Goal: Task Accomplishment & Management: Manage account settings

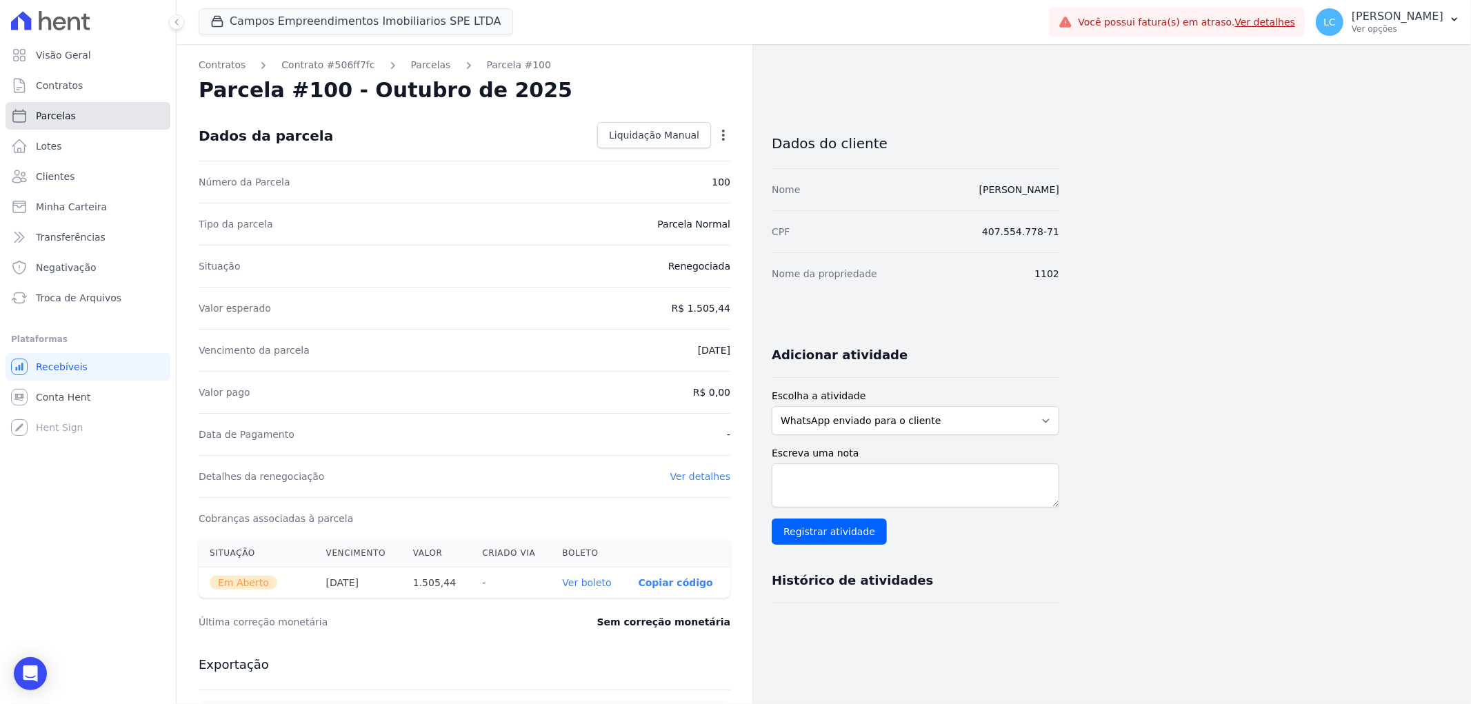
click at [81, 116] on link "Parcelas" at bounding box center [88, 116] width 165 height 28
select select
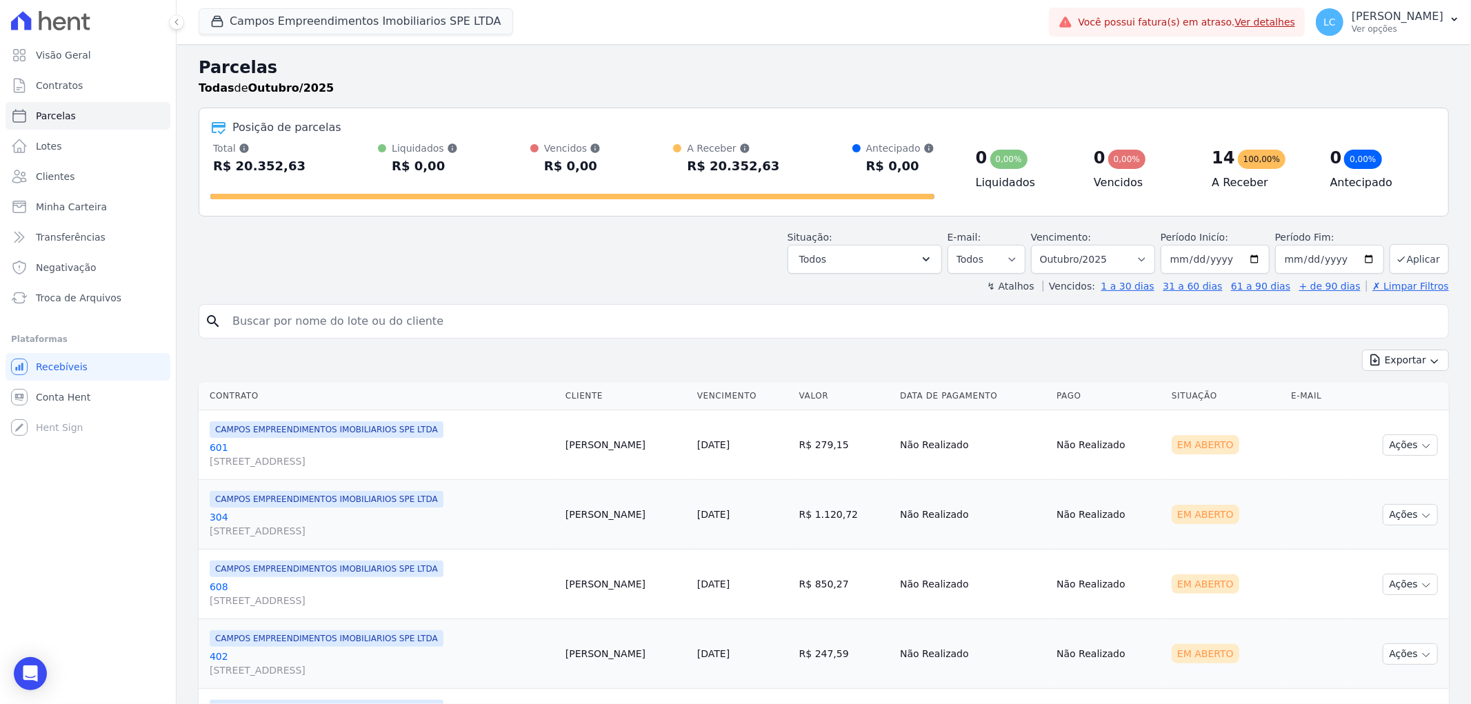
scroll to position [153, 0]
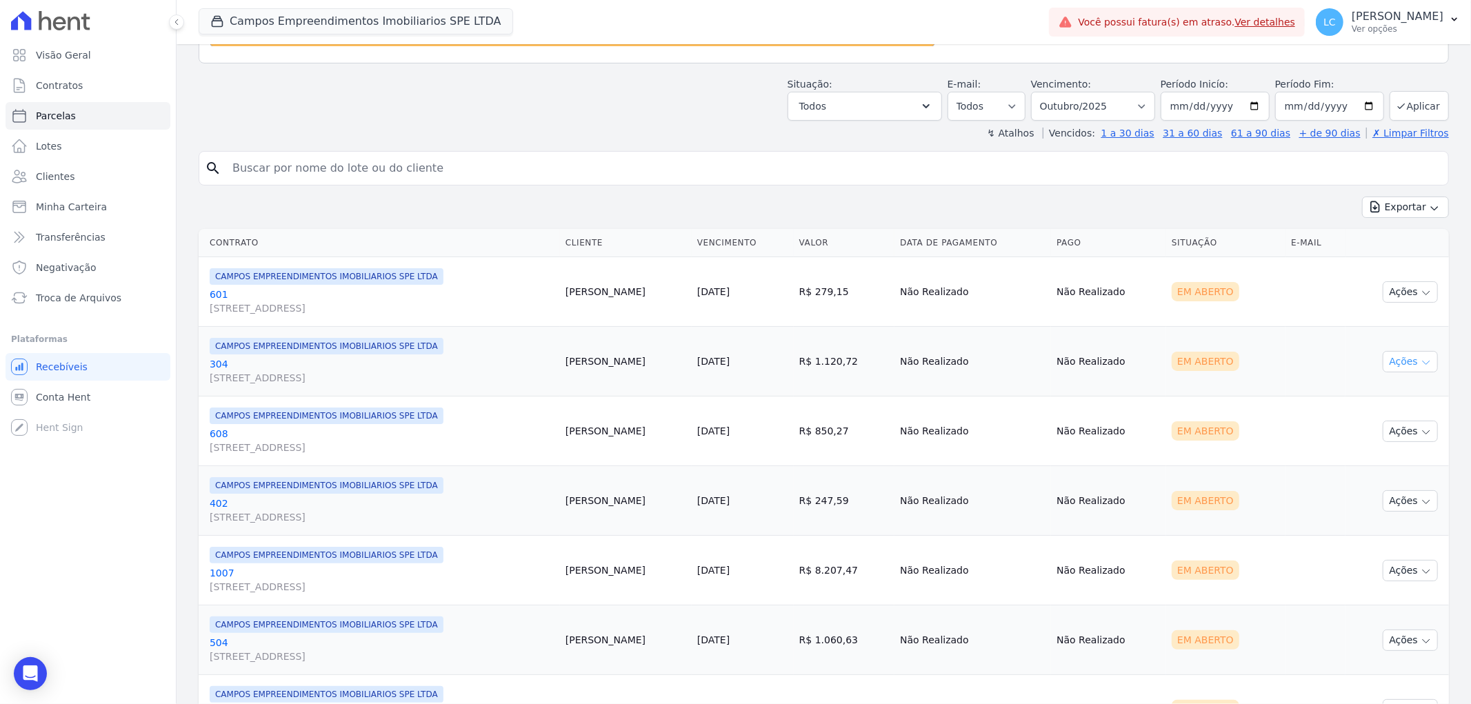
click at [1383, 361] on button "Ações" at bounding box center [1410, 361] width 55 height 21
click at [1375, 391] on link "Ver boleto" at bounding box center [1405, 394] width 132 height 26
click at [1128, 95] on select "Filtrar por período ──────── Todos os meses Abril/2025 Maio/2025 Junho/2025 Jul…" at bounding box center [1093, 106] width 124 height 29
select select "09/2025"
click at [1040, 92] on select "Filtrar por período ──────── Todos os meses Abril/2025 Maio/2025 Junho/2025 Jul…" at bounding box center [1093, 106] width 124 height 29
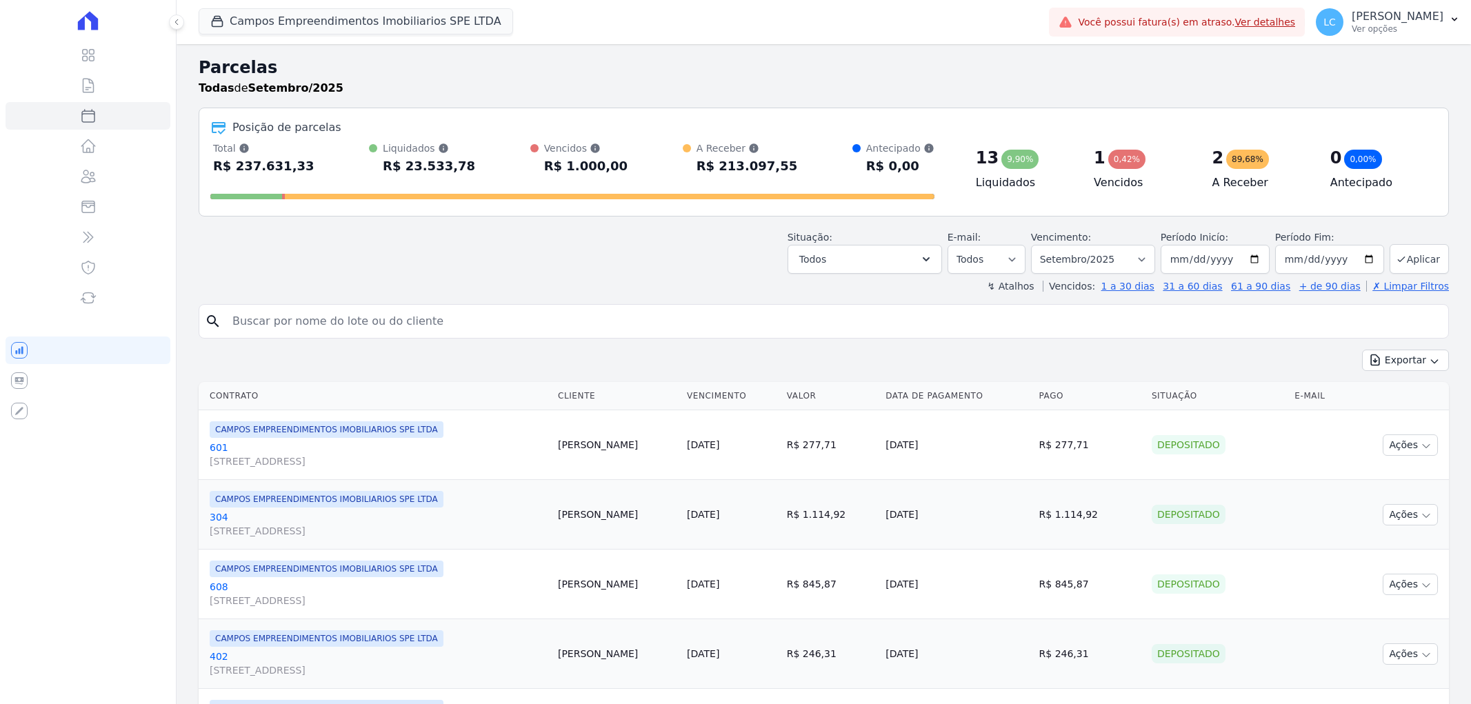
select select
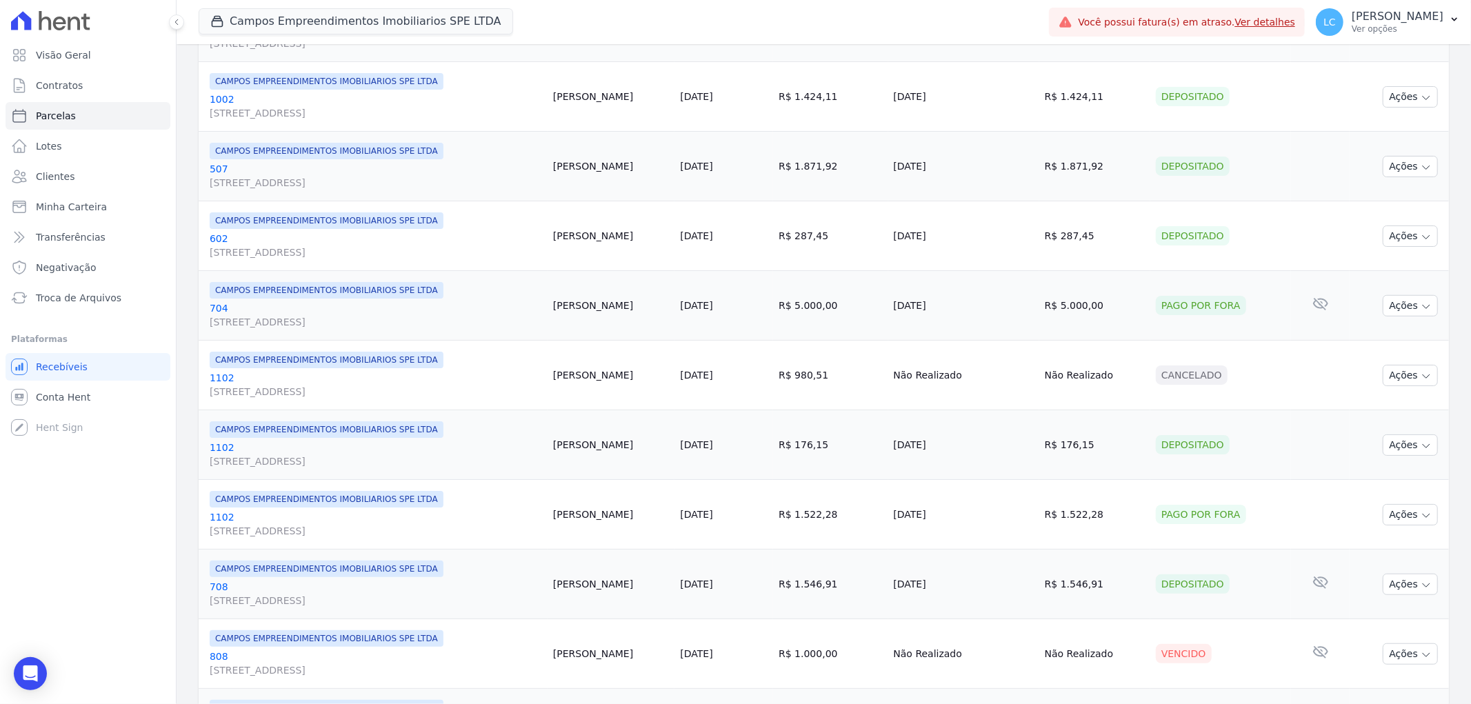
scroll to position [920, 0]
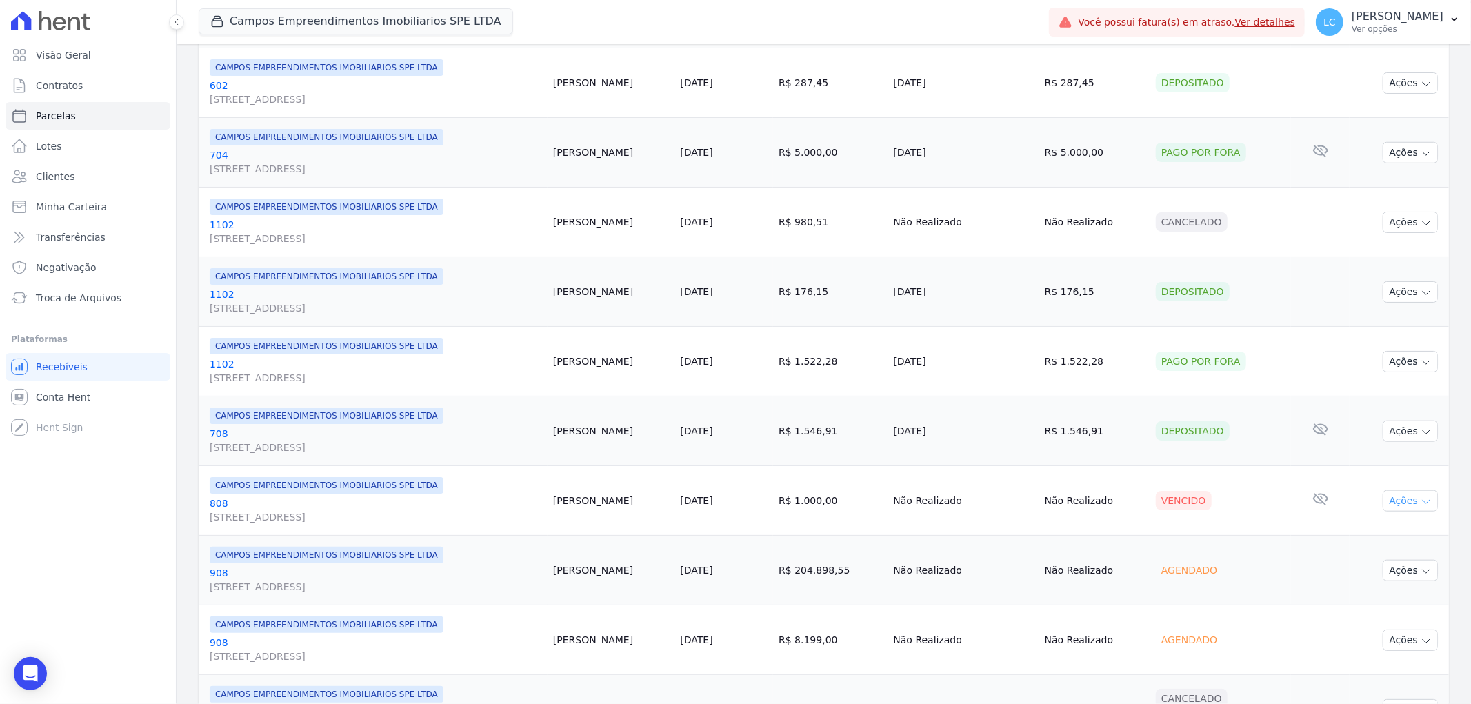
click at [1391, 497] on button "Ações" at bounding box center [1410, 500] width 55 height 21
click at [1260, 595] on td "Agendado" at bounding box center [1221, 571] width 141 height 70
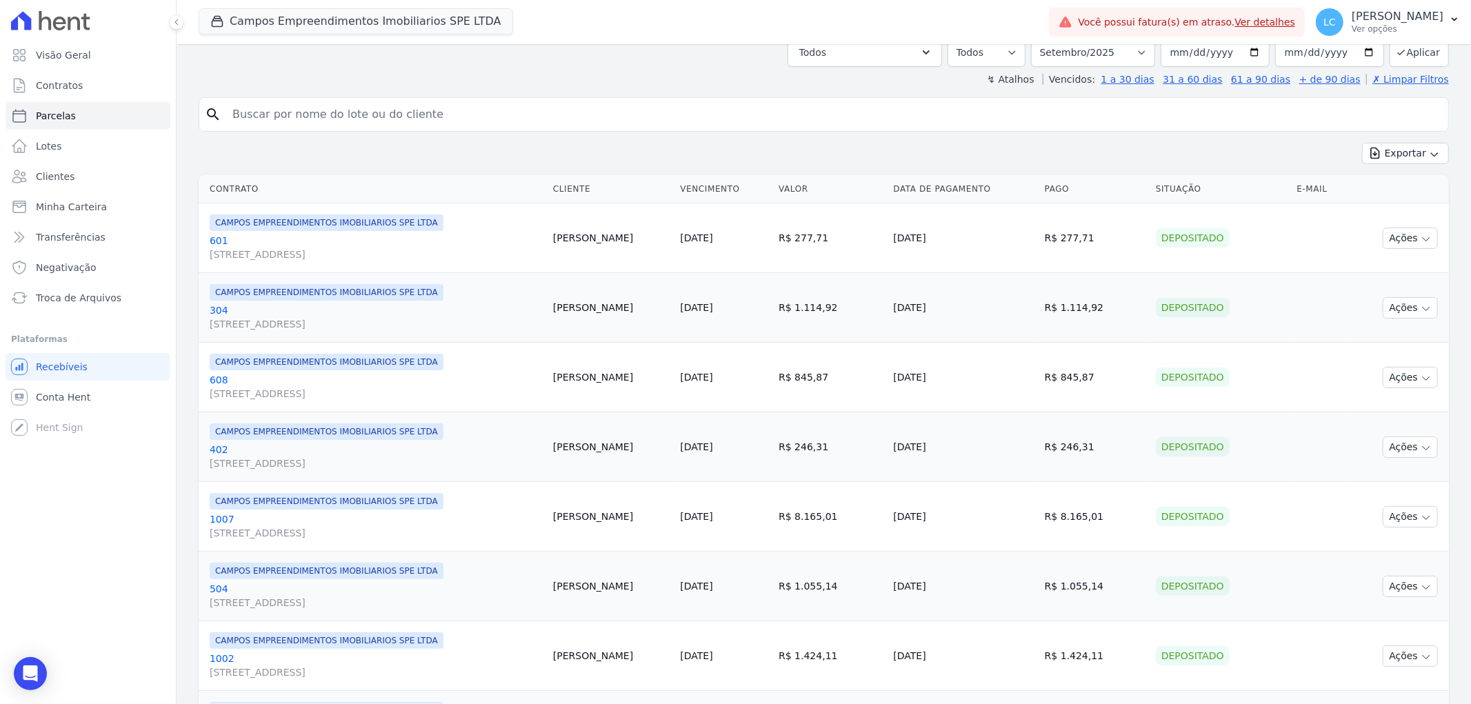
scroll to position [130, 0]
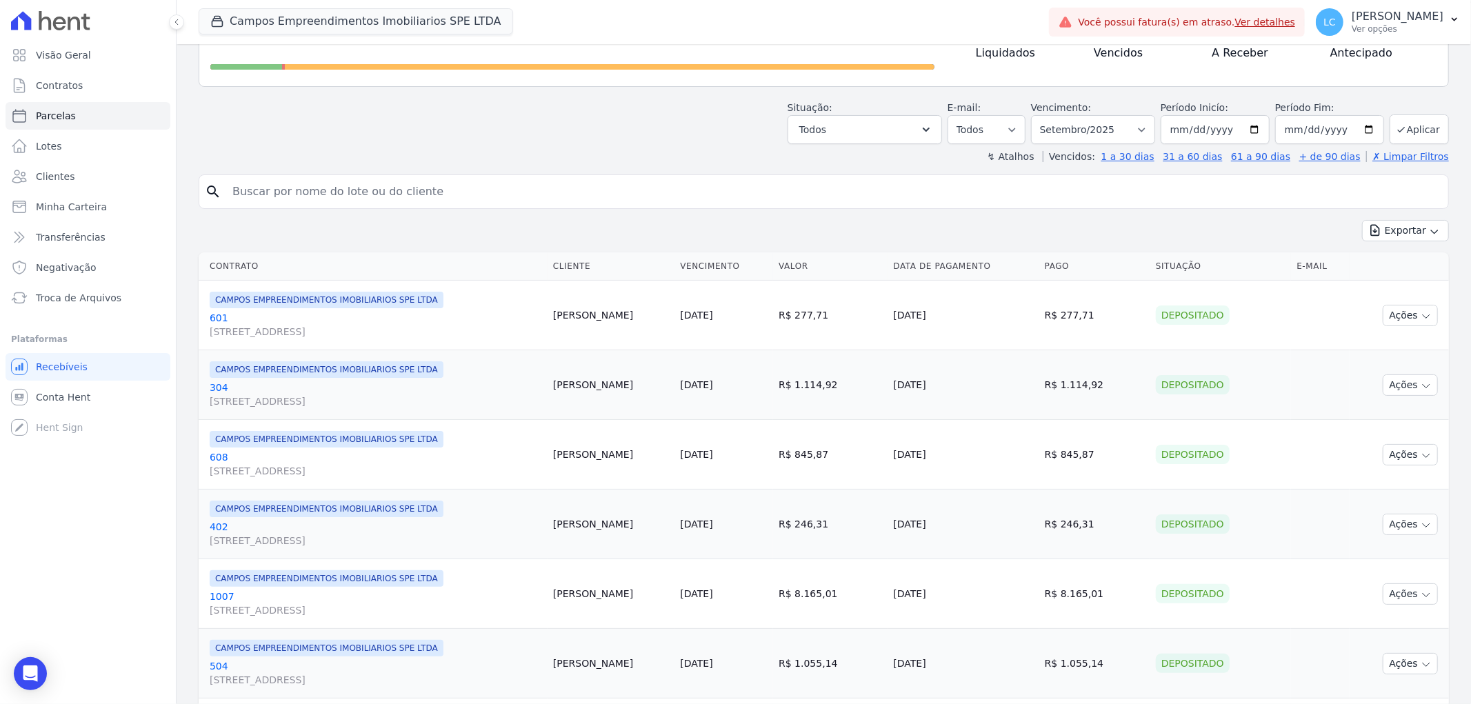
drag, startPoint x: 622, startPoint y: 384, endPoint x: 464, endPoint y: 368, distance: 158.8
click at [464, 368] on tr "CAMPOS EMPREENDIMENTOS IMOBILIARIOS SPE LTDA [GEOGRAPHIC_DATA][STREET_ADDRESS][…" at bounding box center [824, 385] width 1251 height 70
click at [569, 412] on td "[PERSON_NAME]" at bounding box center [612, 385] width 128 height 70
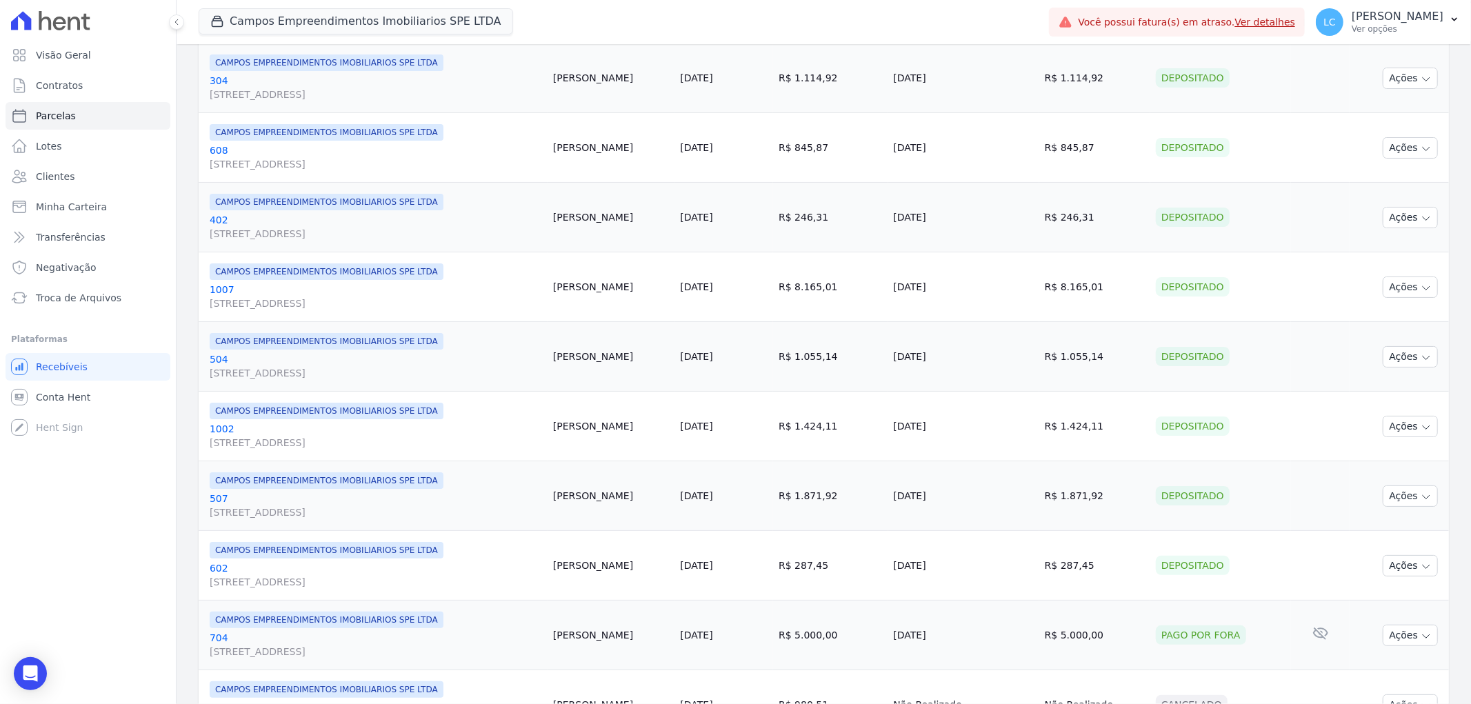
scroll to position [590, 0]
